Goal: Task Accomplishment & Management: Complete application form

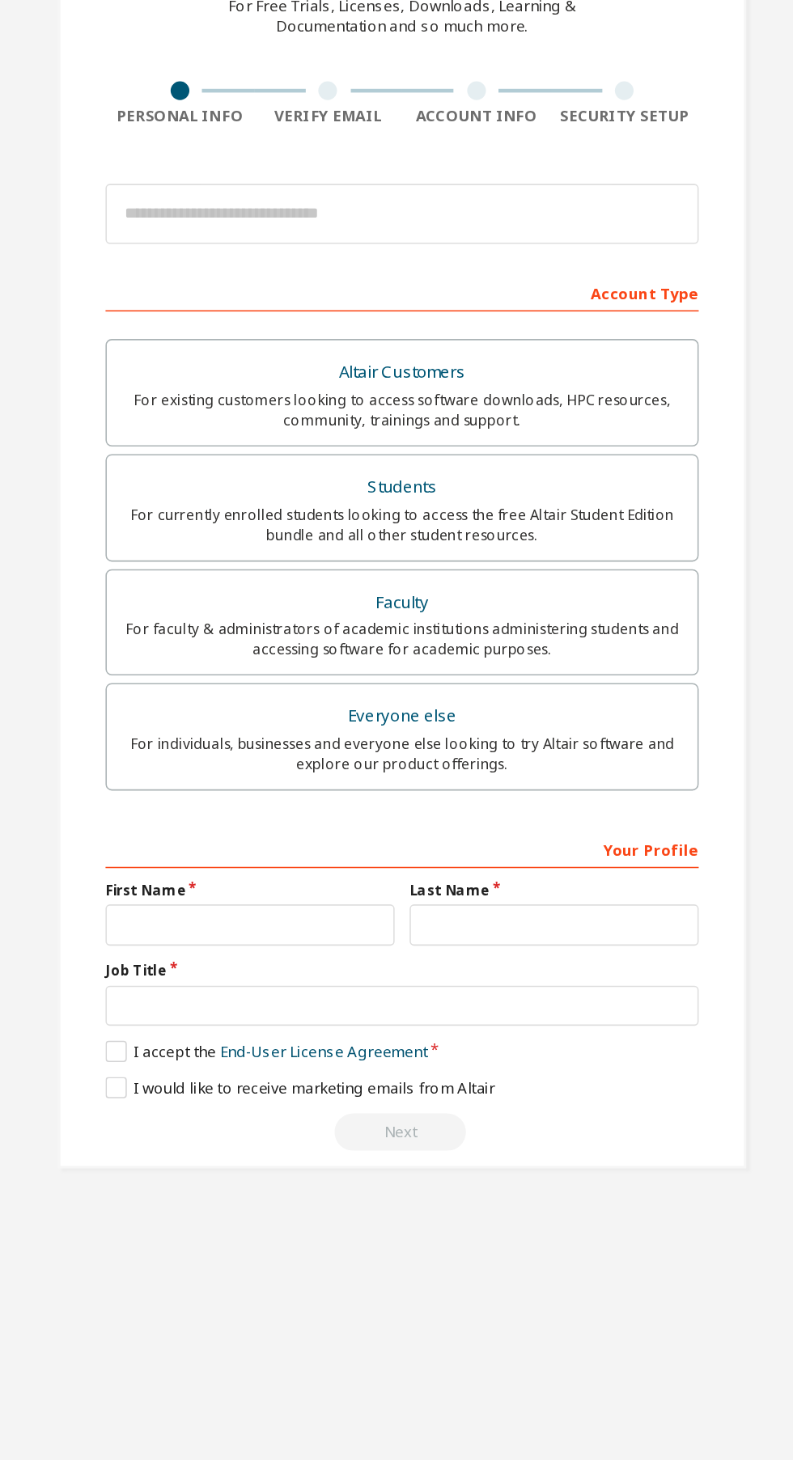
click at [291, 214] on div "Create an Altair One Account For Free Trials, Licenses, Downloads, Learning & D…" at bounding box center [396, 462] width 445 height 818
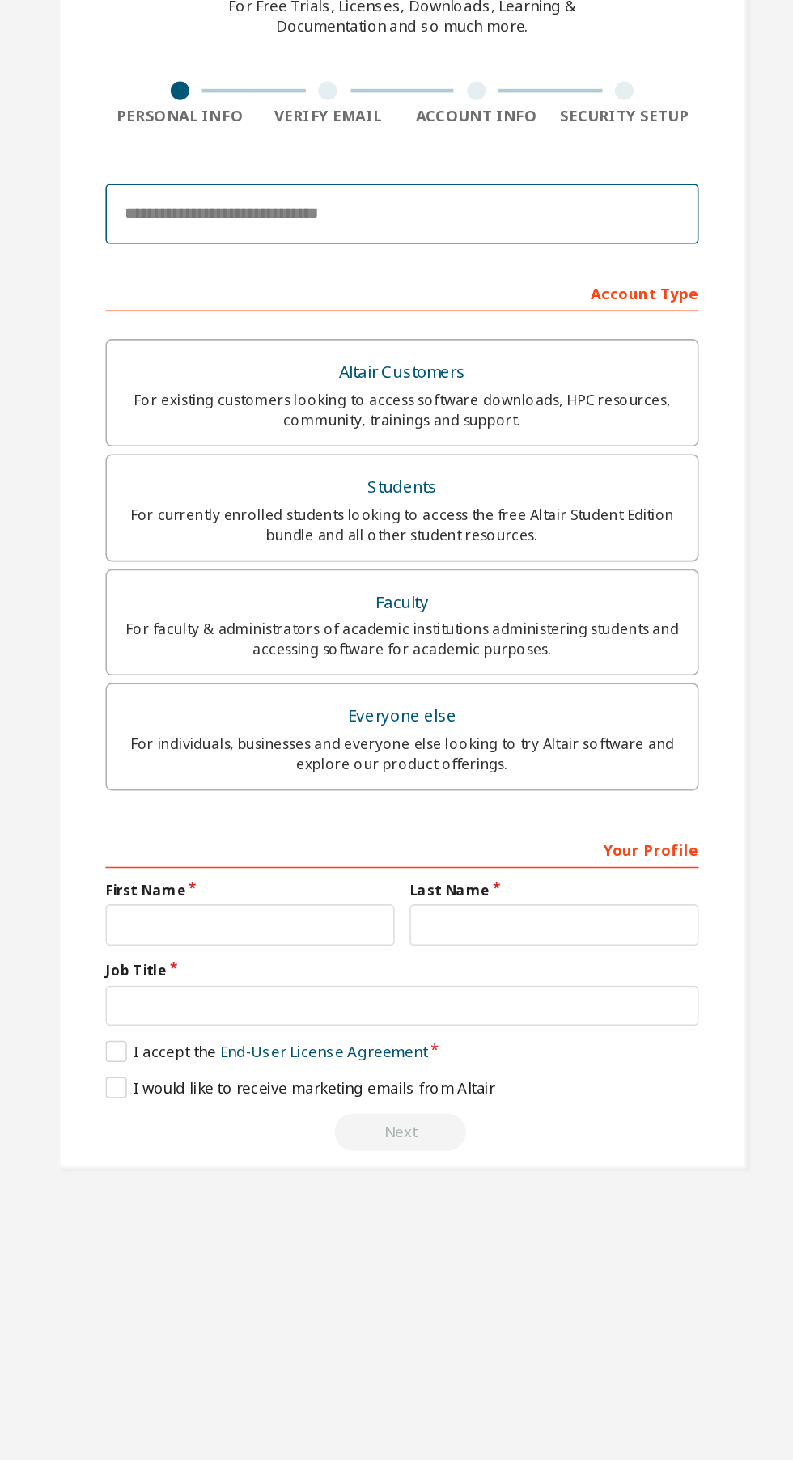
click at [309, 249] on input "email" at bounding box center [396, 254] width 383 height 39
type input "**********"
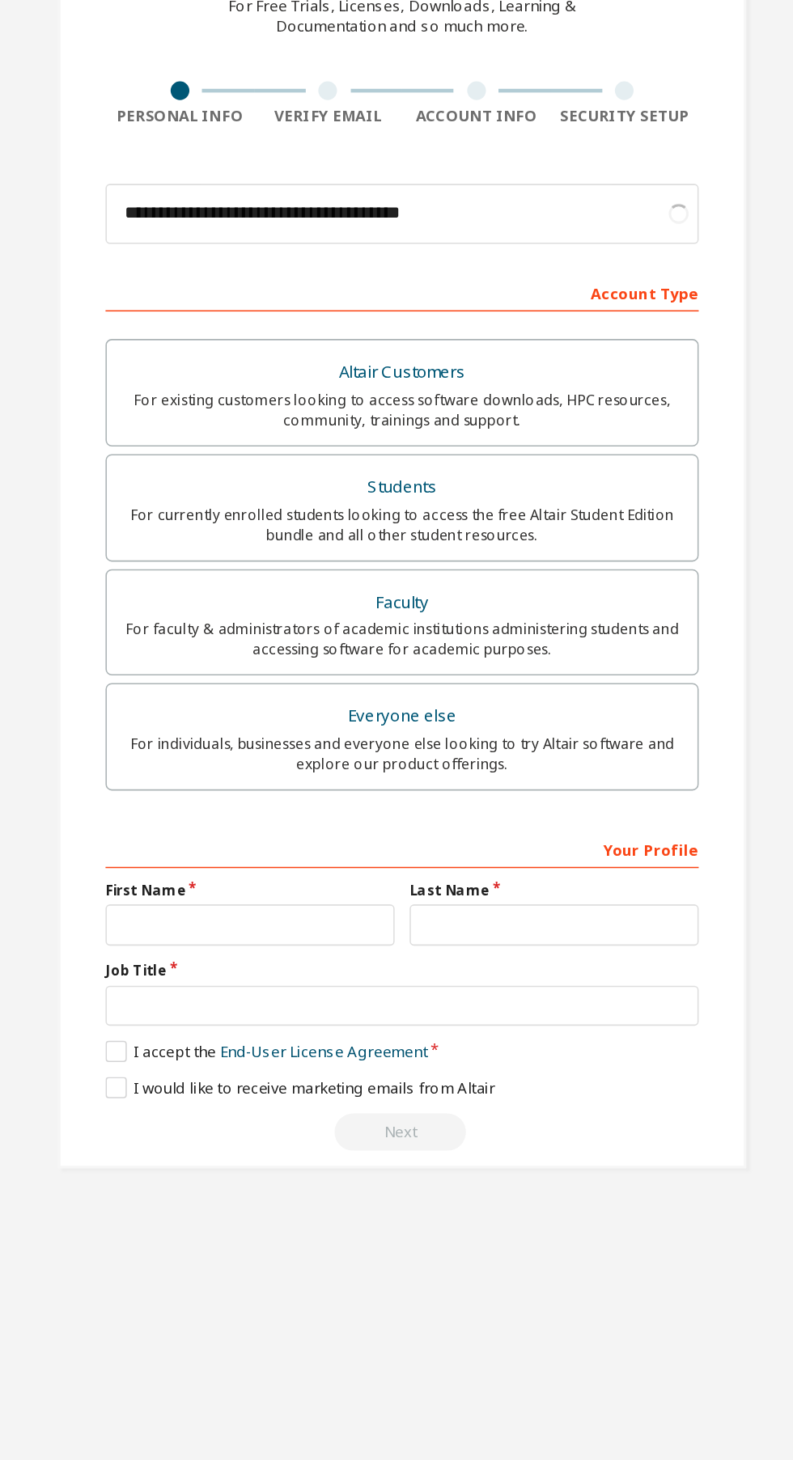
click at [506, 595] on div "For individuals, businesses and everyone else looking to try Altair software an…" at bounding box center [396, 603] width 362 height 26
click at [505, 594] on div "For individuals, businesses and everyone else looking to try Altair software an…" at bounding box center [396, 603] width 362 height 26
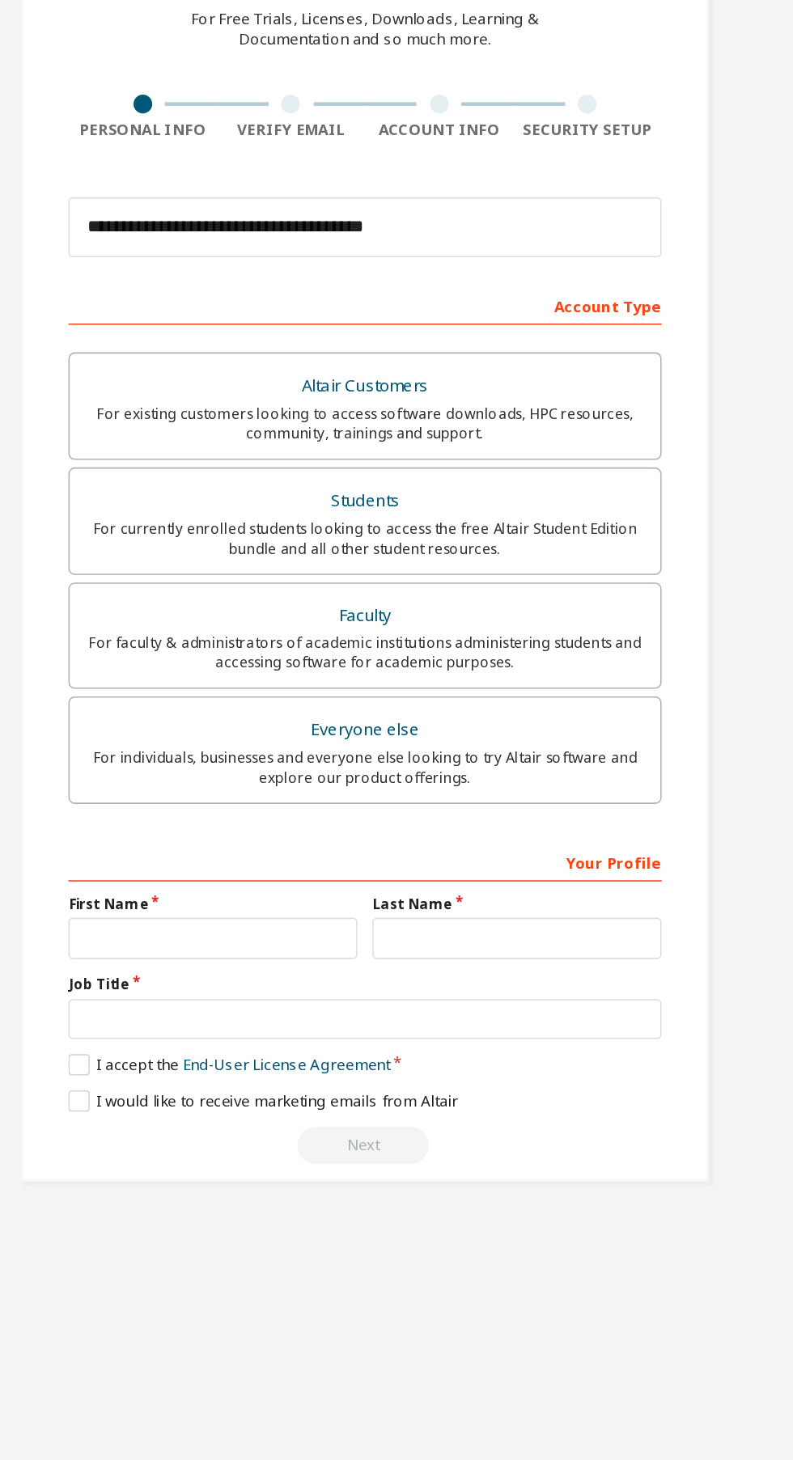
click at [404, 846] on div "Next" at bounding box center [396, 848] width 383 height 24
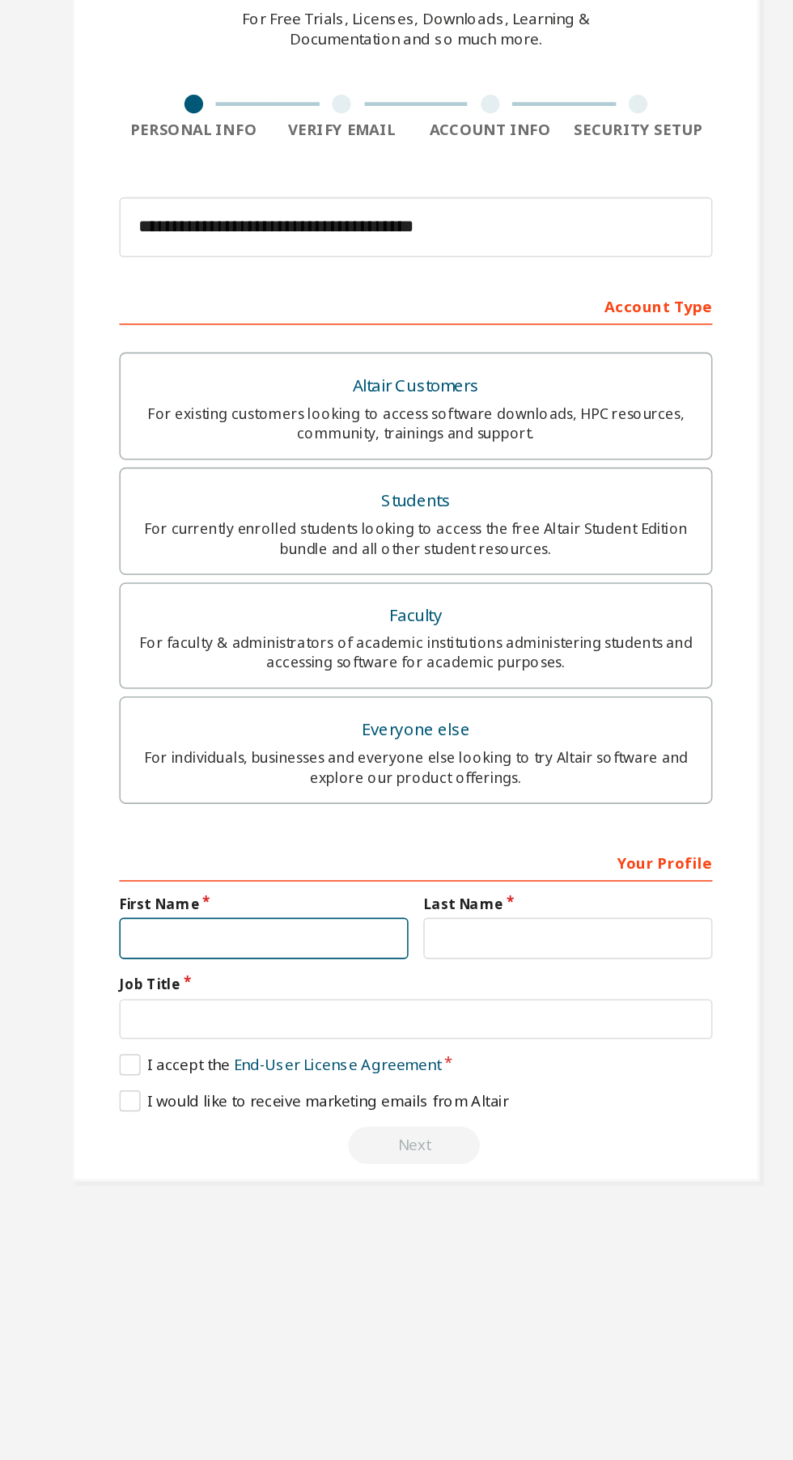
click at [355, 713] on input "text" at bounding box center [298, 714] width 187 height 27
